Goal: Obtain resource: Download file/media

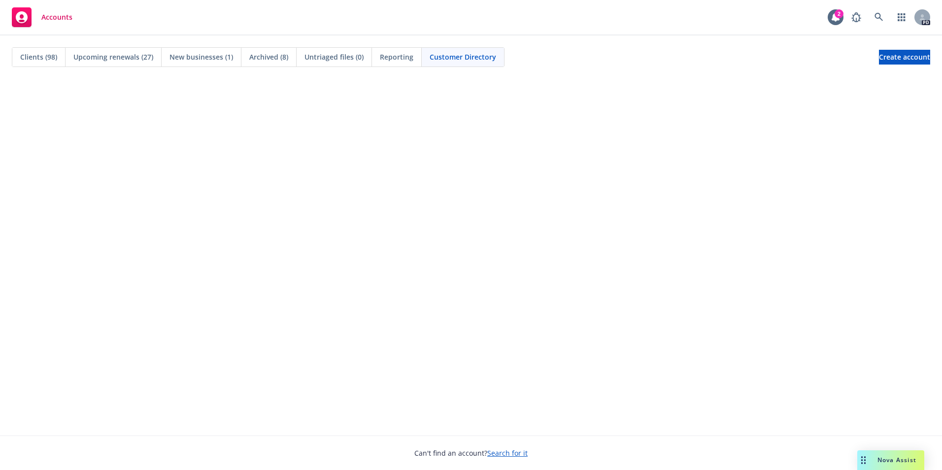
click at [42, 54] on span "Clients (98)" at bounding box center [38, 57] width 37 height 10
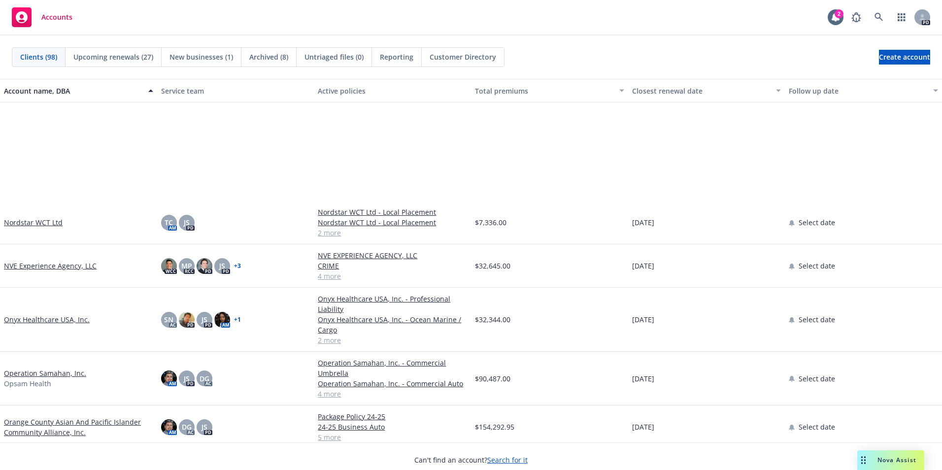
scroll to position [2413, 0]
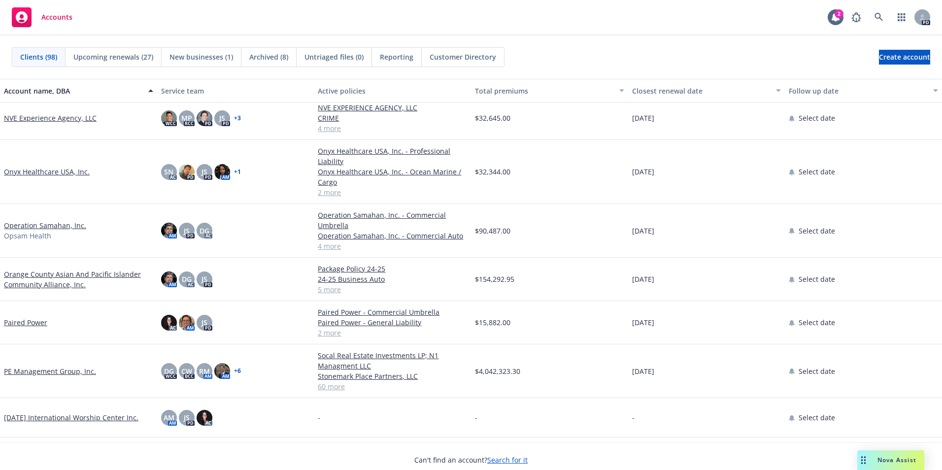
click at [44, 224] on link "Operation Samahan, Inc." at bounding box center [45, 225] width 82 height 10
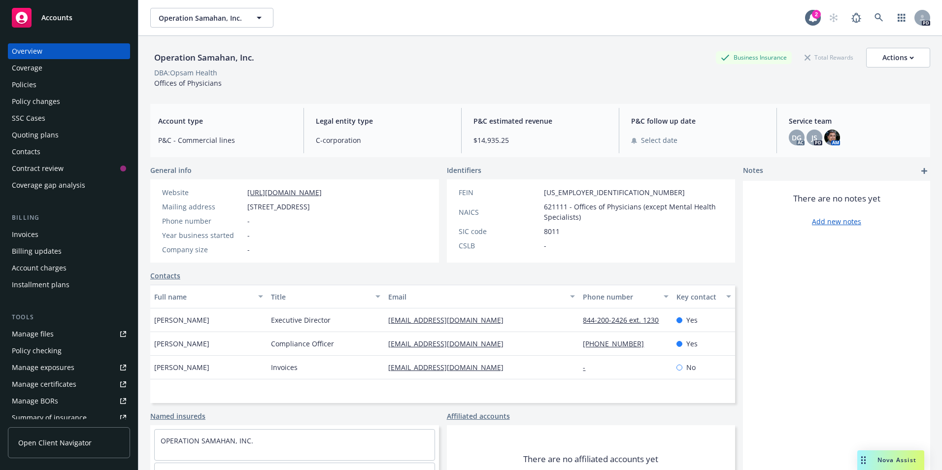
click at [30, 86] on div "Policies" at bounding box center [24, 85] width 25 height 16
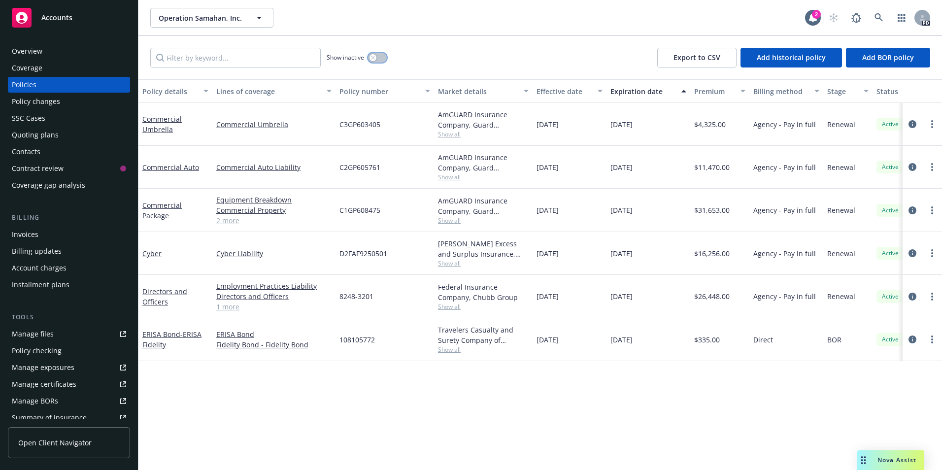
click at [374, 58] on icon "button" at bounding box center [373, 58] width 4 height 4
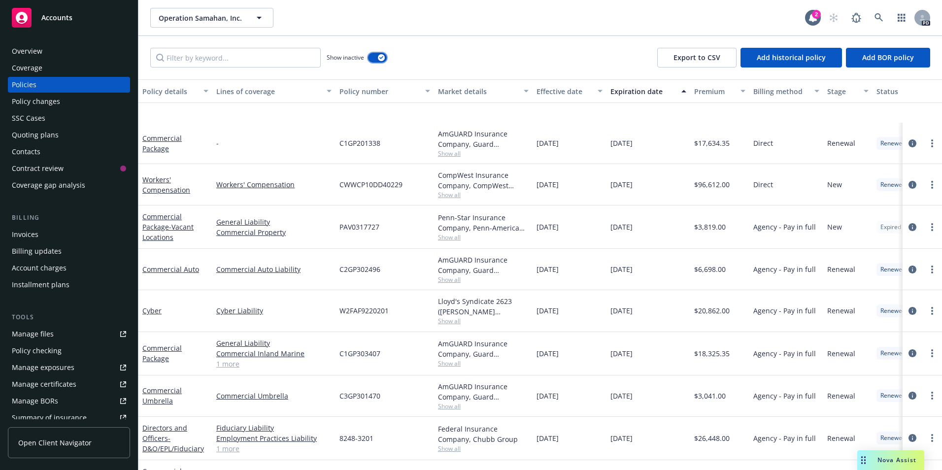
scroll to position [296, 0]
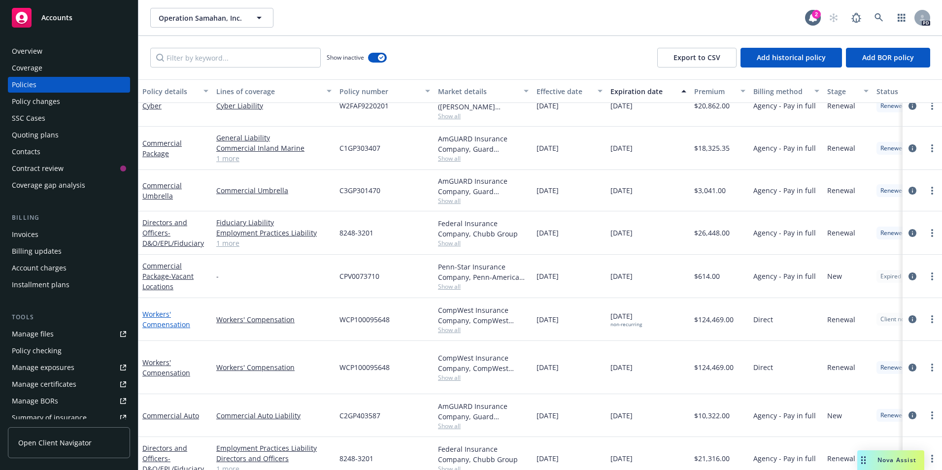
click at [159, 322] on link "Workers' Compensation" at bounding box center [166, 319] width 48 height 20
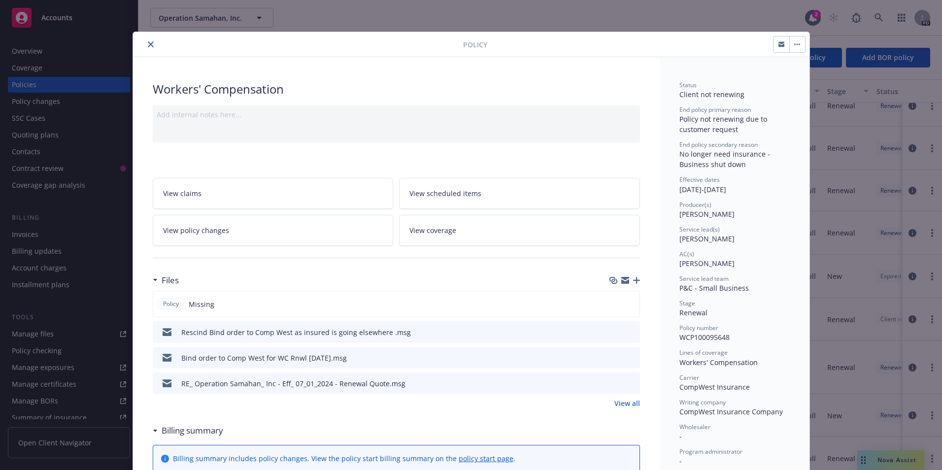
click at [148, 43] on icon "close" at bounding box center [151, 44] width 6 height 6
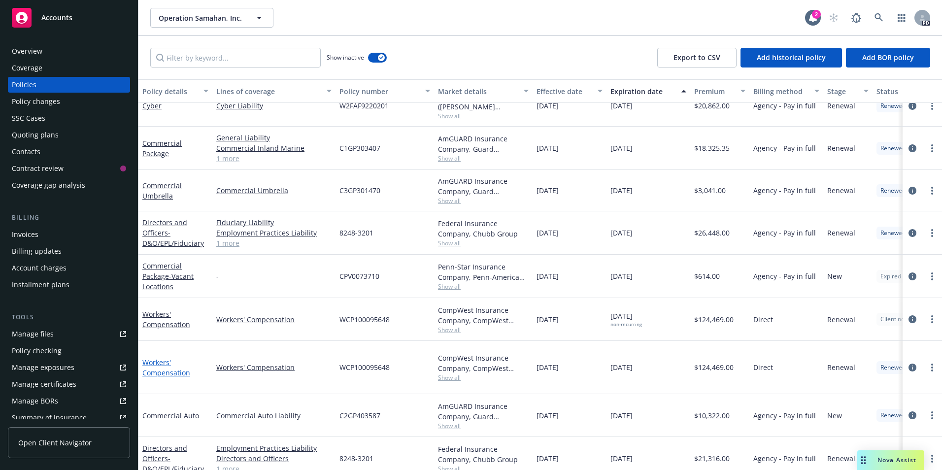
click at [171, 369] on link "Workers' Compensation" at bounding box center [166, 368] width 48 height 20
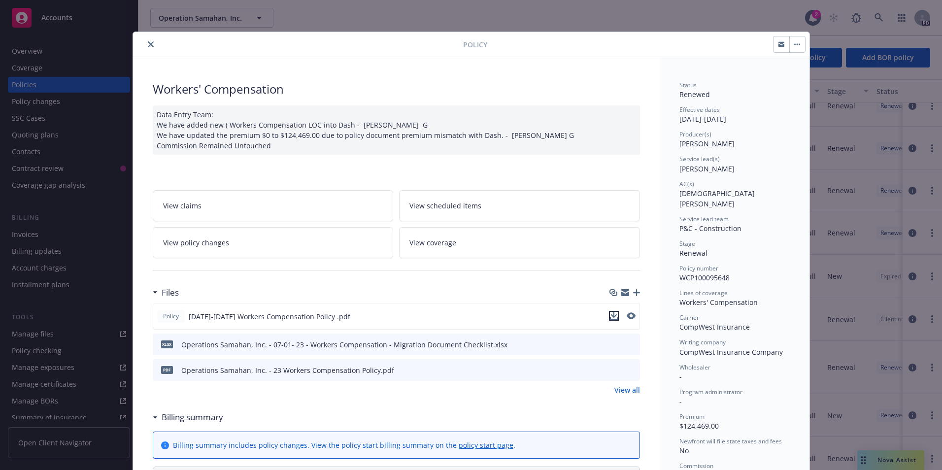
click at [611, 317] on icon "download file" at bounding box center [614, 316] width 8 height 8
